Goal: Find specific page/section: Find specific page/section

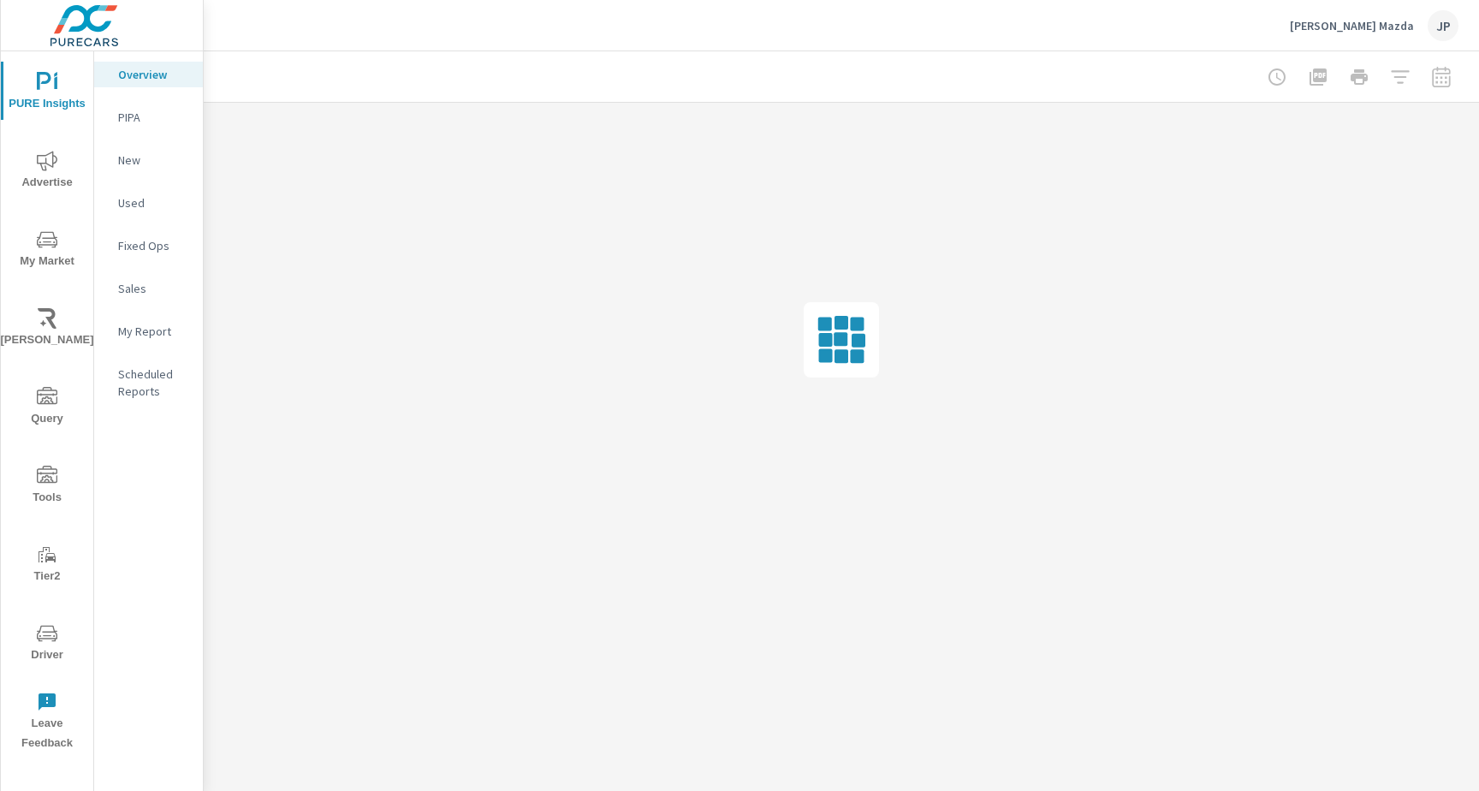
click at [54, 645] on span "Driver" at bounding box center [47, 644] width 82 height 42
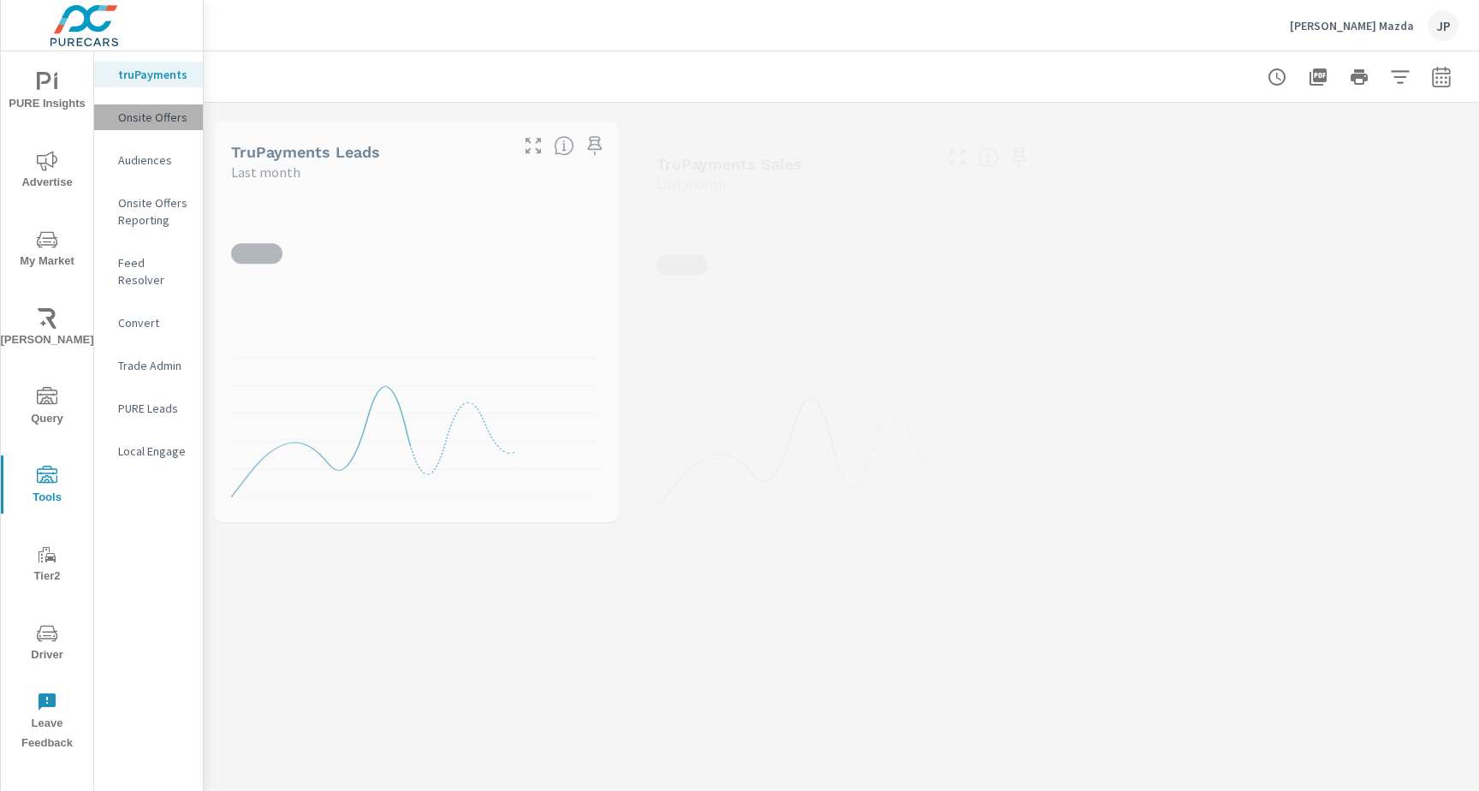
click at [167, 123] on p "Onsite Offers" at bounding box center [153, 117] width 71 height 17
